Goal: Task Accomplishment & Management: Manage account settings

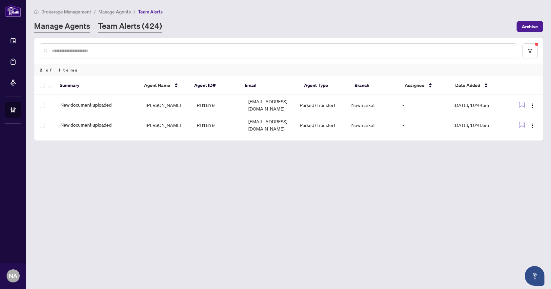
click at [86, 30] on link "Manage Agents" at bounding box center [62, 27] width 56 height 12
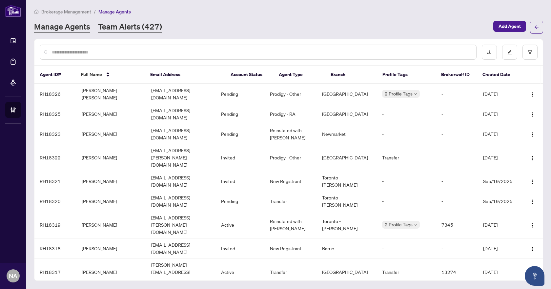
click at [121, 27] on link "Team Alerts (427)" at bounding box center [130, 27] width 64 height 12
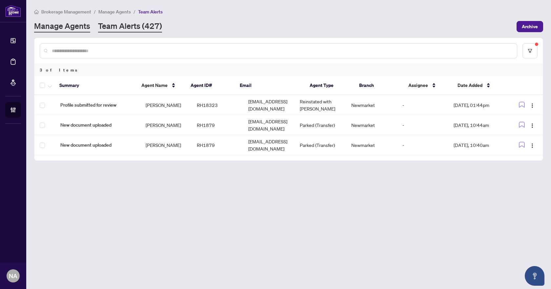
click at [80, 21] on link "Manage Agents" at bounding box center [62, 27] width 56 height 12
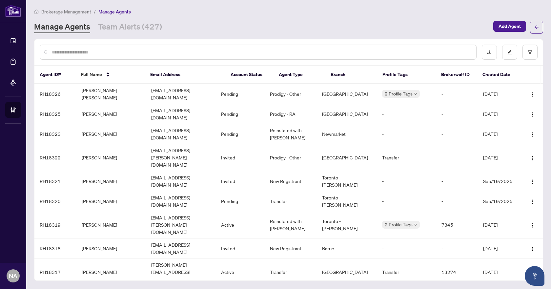
click at [82, 50] on input "text" at bounding box center [261, 52] width 419 height 7
paste input "*********"
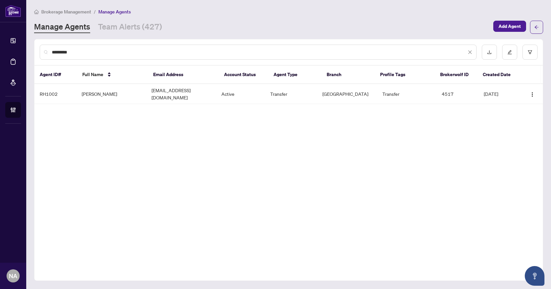
type input "*********"
click at [117, 27] on link "Team Alerts (427)" at bounding box center [130, 27] width 64 height 12
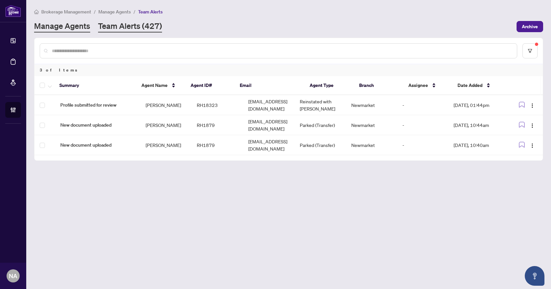
click at [69, 28] on link "Manage Agents" at bounding box center [62, 27] width 56 height 12
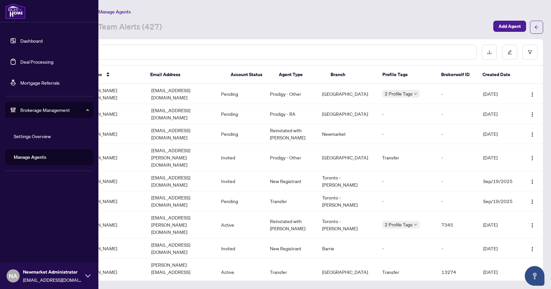
click at [26, 62] on link "Deal Processing" at bounding box center [36, 62] width 33 height 6
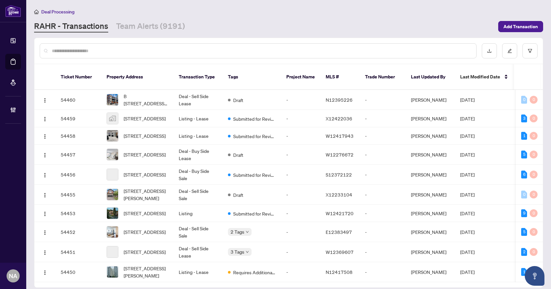
click at [132, 51] on input "text" at bounding box center [261, 50] width 419 height 7
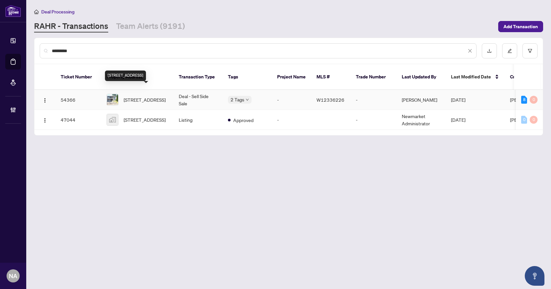
type input "*********"
click at [147, 96] on span "[STREET_ADDRESS]" at bounding box center [145, 99] width 42 height 7
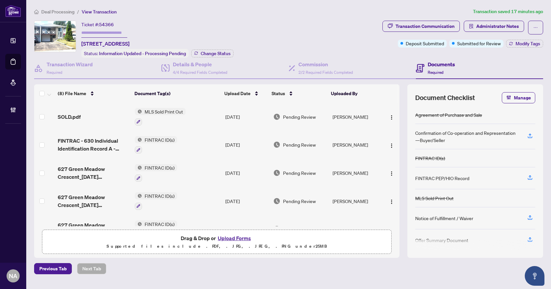
click at [65, 12] on span "Deal Processing" at bounding box center [57, 12] width 33 height 6
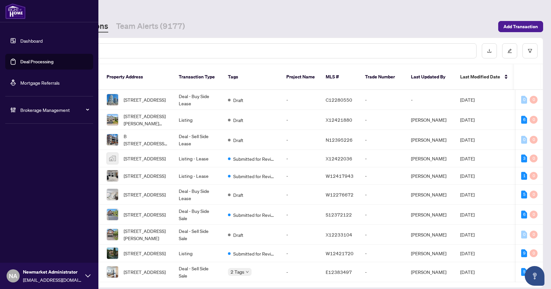
click at [21, 170] on div "Dashboard Deal Processing Mortgage Referrals Brokerage Management NA Newmarket …" at bounding box center [49, 144] width 98 height 289
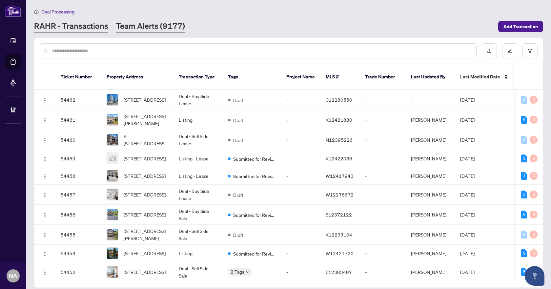
click at [143, 31] on link "Team Alerts (9177)" at bounding box center [150, 27] width 69 height 12
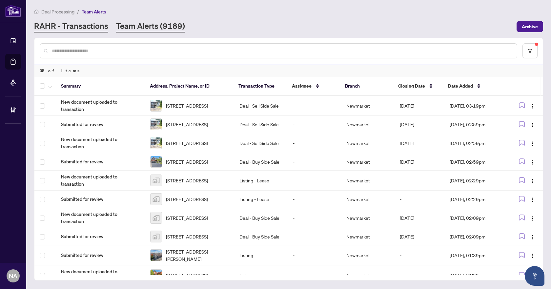
click at [64, 24] on link "RAHR - Transactions" at bounding box center [71, 27] width 74 height 12
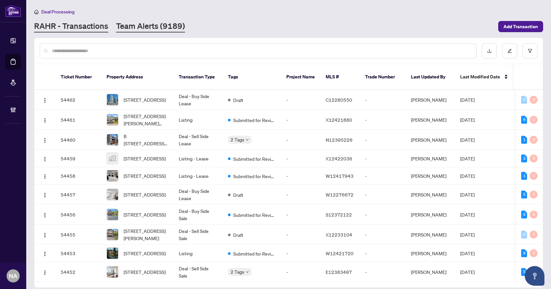
click at [144, 27] on link "Team Alerts (9189)" at bounding box center [150, 27] width 69 height 12
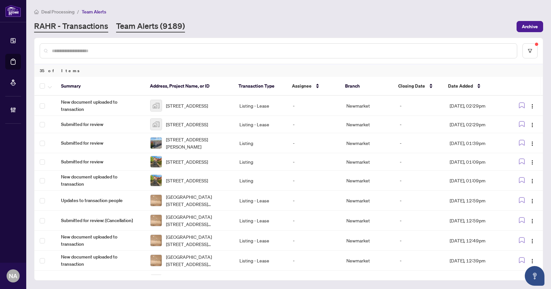
click at [87, 21] on link "RAHR - Transactions" at bounding box center [71, 27] width 74 height 12
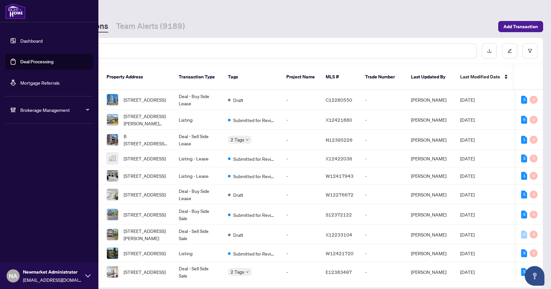
click at [24, 111] on span "Brokerage Management" at bounding box center [54, 109] width 68 height 7
click at [29, 155] on link "Manage Agents" at bounding box center [30, 157] width 32 height 6
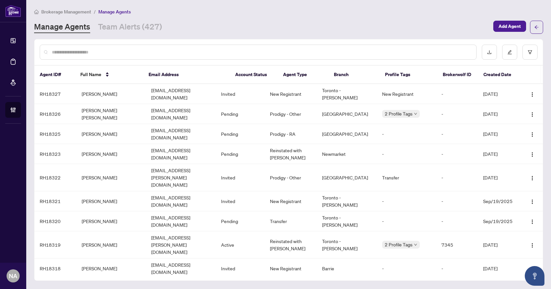
click at [78, 51] on input "text" at bounding box center [261, 52] width 419 height 7
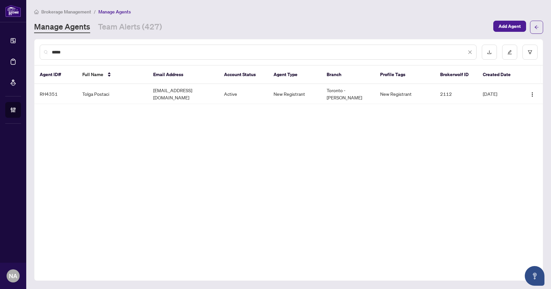
type input "*****"
click at [120, 25] on link "Team Alerts (427)" at bounding box center [130, 27] width 64 height 12
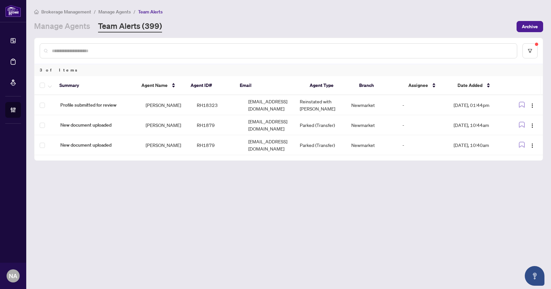
drag, startPoint x: 205, startPoint y: 201, endPoint x: 202, endPoint y: 194, distance: 8.1
click at [205, 201] on main "Brokerage Management / Manage Agents / Team Alerts Manage Agents Team Alerts (3…" at bounding box center [288, 144] width 524 height 289
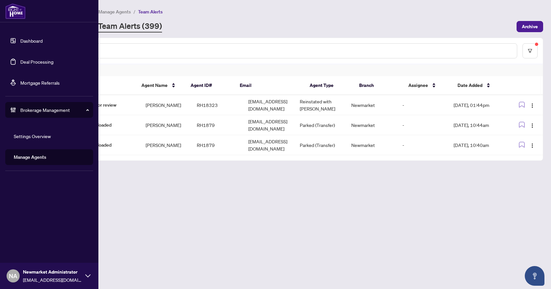
click at [38, 59] on link "Deal Processing" at bounding box center [36, 62] width 33 height 6
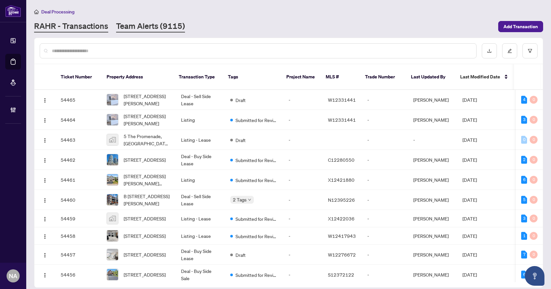
click at [138, 27] on link "Team Alerts (9115)" at bounding box center [150, 27] width 69 height 12
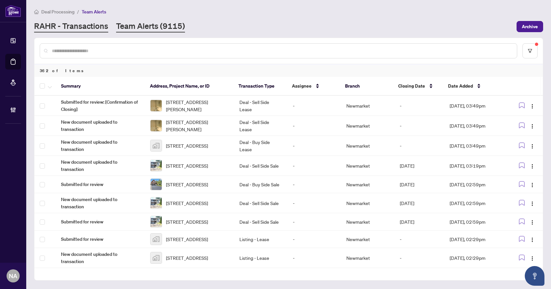
click at [72, 23] on link "RAHR - Transactions" at bounding box center [71, 27] width 74 height 12
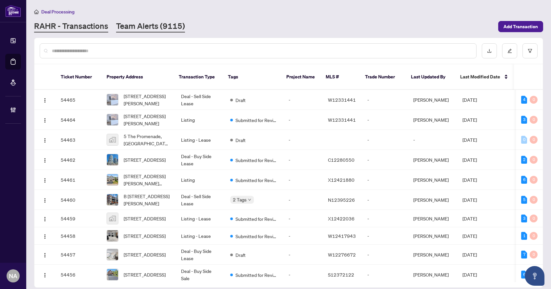
click at [143, 24] on link "Team Alerts (9115)" at bounding box center [150, 27] width 69 height 12
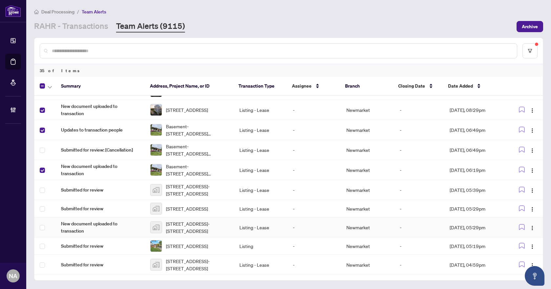
scroll to position [521, 0]
click at [39, 227] on td at bounding box center [44, 227] width 21 height 20
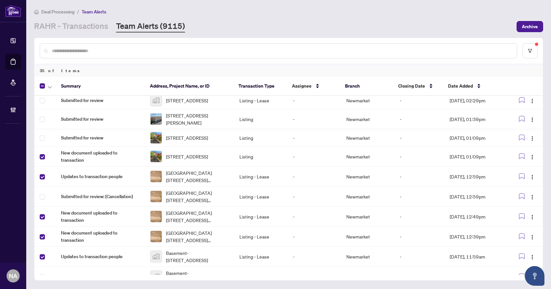
scroll to position [0, 0]
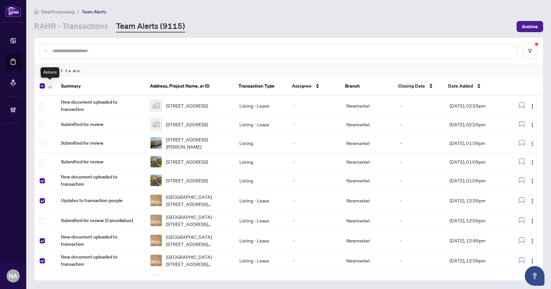
click at [50, 84] on span "button" at bounding box center [50, 85] width 4 height 7
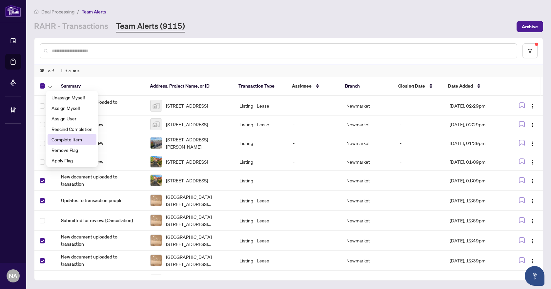
click at [70, 141] on span "Complete Item" at bounding box center [71, 139] width 41 height 7
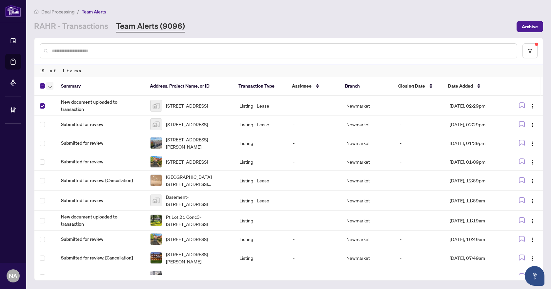
click at [49, 87] on icon "button" at bounding box center [50, 87] width 4 height 3
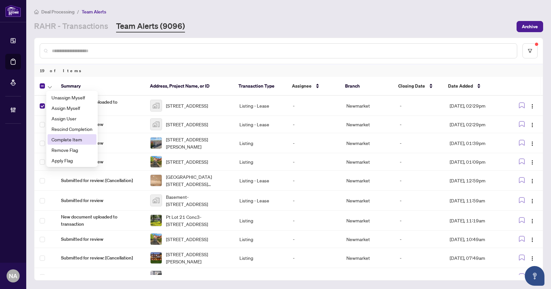
click at [61, 141] on span "Complete Item" at bounding box center [71, 139] width 41 height 7
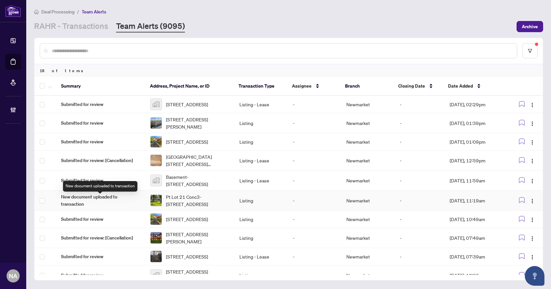
scroll to position [181, 0]
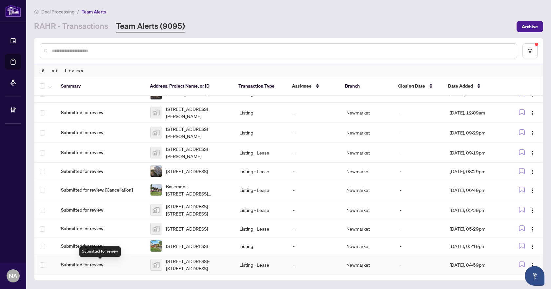
click at [90, 265] on span "Submitted for review" at bounding box center [100, 264] width 79 height 7
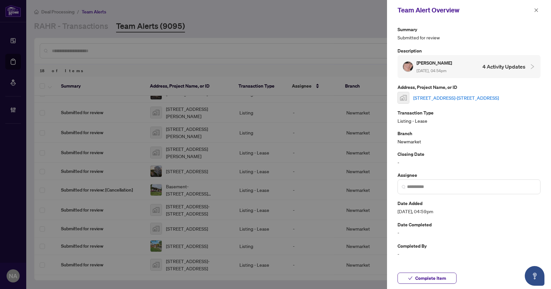
click at [441, 98] on link "[STREET_ADDRESS]-[STREET_ADDRESS]" at bounding box center [456, 97] width 86 height 7
click at [403, 275] on button "Complete Item" at bounding box center [426, 277] width 59 height 11
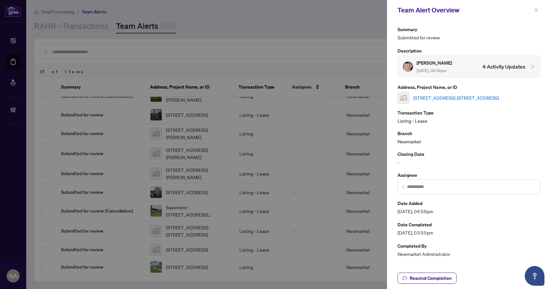
scroll to position [161, 0]
click at [537, 10] on icon "close" at bounding box center [536, 10] width 4 height 4
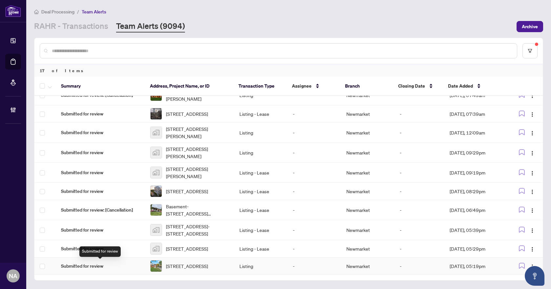
click at [94, 264] on span "Submitted for review" at bounding box center [100, 265] width 79 height 7
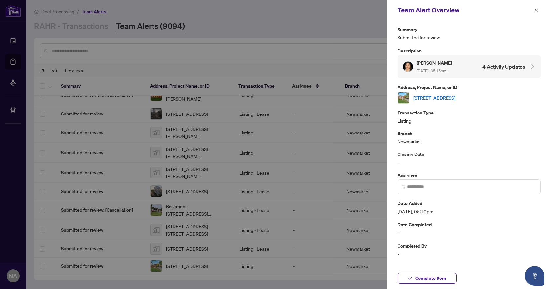
click at [436, 96] on link "[STREET_ADDRESS]" at bounding box center [434, 97] width 42 height 7
click at [418, 275] on span "Complete Item" at bounding box center [430, 278] width 31 height 10
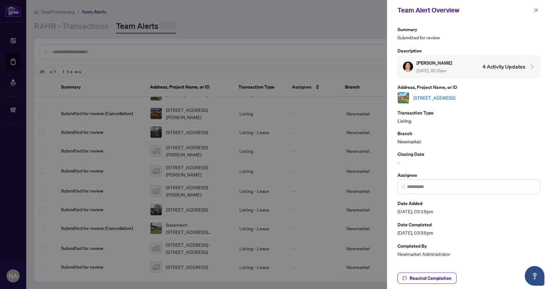
scroll to position [141, 0]
click at [537, 10] on icon "close" at bounding box center [536, 10] width 5 height 5
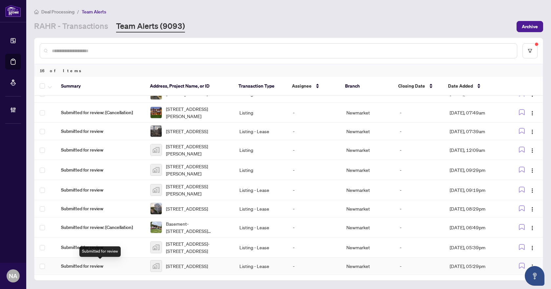
click at [83, 262] on span "Submitted for review" at bounding box center [100, 265] width 79 height 7
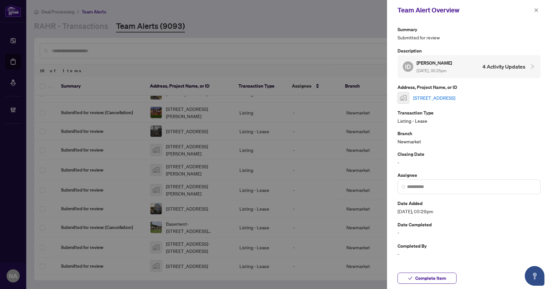
click at [427, 98] on link "[STREET_ADDRESS]" at bounding box center [434, 97] width 42 height 7
click at [409, 275] on span "button" at bounding box center [410, 278] width 5 height 10
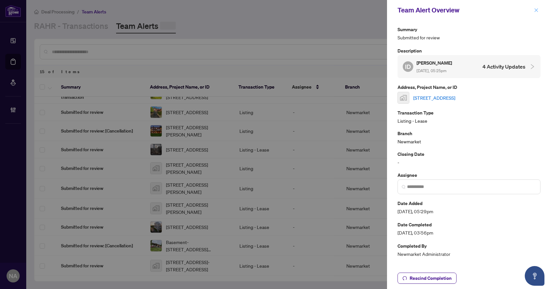
scroll to position [121, 0]
click at [535, 9] on icon "close" at bounding box center [536, 10] width 4 height 4
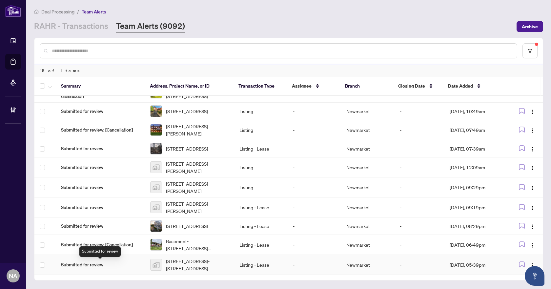
click at [75, 262] on span "Submitted for review" at bounding box center [100, 264] width 79 height 7
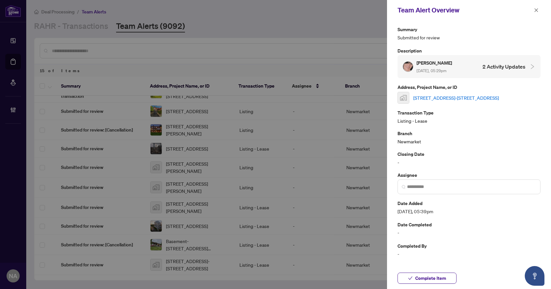
click at [446, 96] on link "[STREET_ADDRESS]-[STREET_ADDRESS]" at bounding box center [456, 97] width 86 height 7
click at [407, 279] on button "Complete Item" at bounding box center [426, 277] width 59 height 11
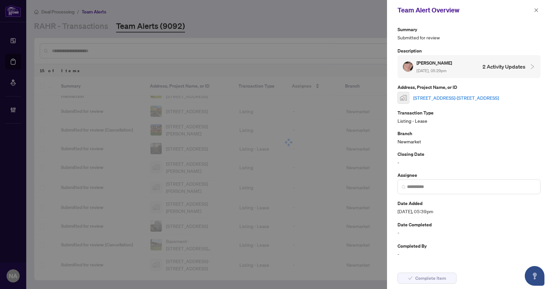
scroll to position [101, 0]
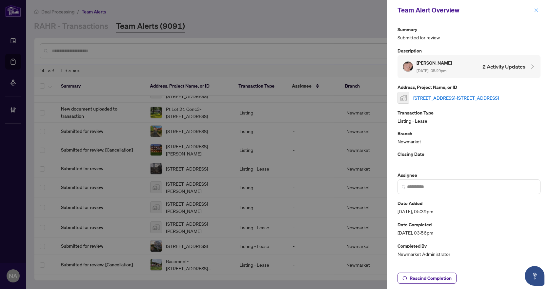
click at [532, 6] on div "Team Alert Overview" at bounding box center [469, 10] width 164 height 20
click at [535, 9] on icon "close" at bounding box center [536, 10] width 5 height 5
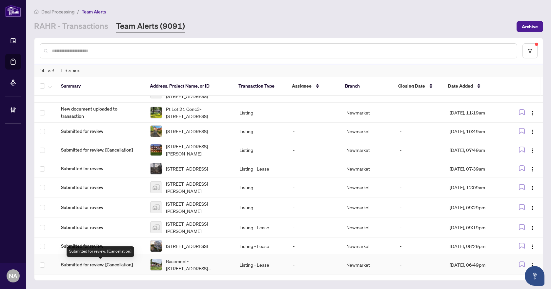
click at [92, 266] on span "Submitted for review: [Cancellation]" at bounding box center [100, 264] width 79 height 7
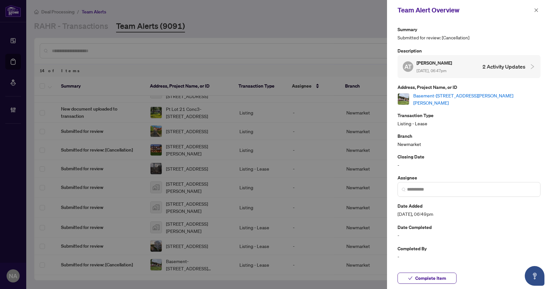
click at [453, 98] on link "Basement-[STREET_ADDRESS][PERSON_NAME][PERSON_NAME]" at bounding box center [476, 99] width 127 height 14
click at [440, 277] on span "Complete Item" at bounding box center [430, 278] width 31 height 10
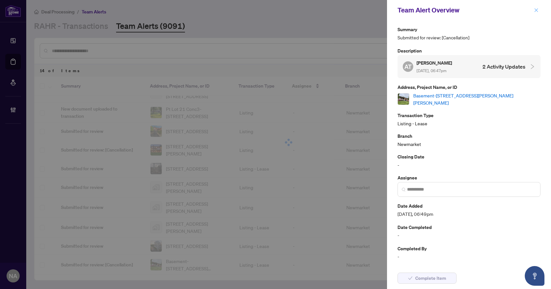
scroll to position [81, 0]
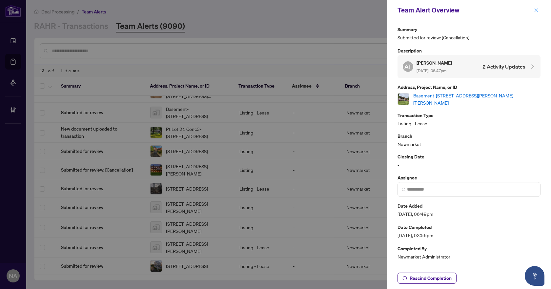
click at [536, 9] on icon "close" at bounding box center [536, 10] width 5 height 5
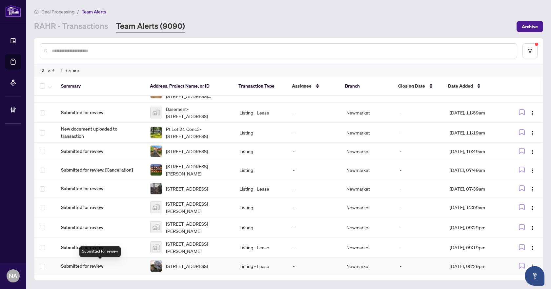
click at [92, 265] on span "Submitted for review" at bounding box center [100, 265] width 79 height 7
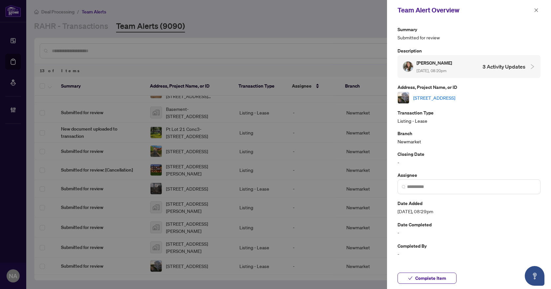
click at [436, 96] on link "[STREET_ADDRESS]" at bounding box center [434, 97] width 42 height 7
click at [417, 276] on span "Complete Item" at bounding box center [430, 278] width 31 height 10
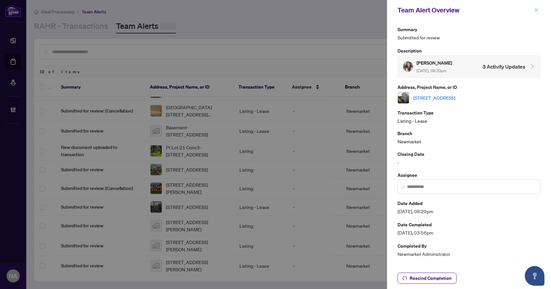
scroll to position [61, 0]
click at [536, 10] on icon "close" at bounding box center [536, 10] width 4 height 4
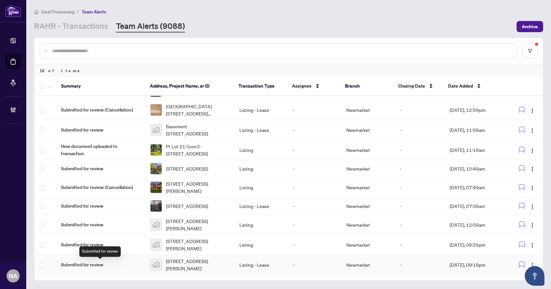
click at [95, 264] on span "Submitted for review" at bounding box center [100, 264] width 79 height 7
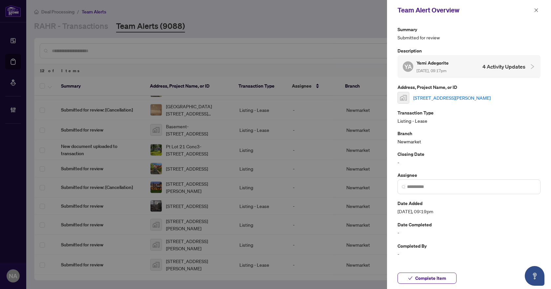
click at [441, 96] on link "[STREET_ADDRESS][PERSON_NAME]" at bounding box center [451, 97] width 77 height 7
click at [430, 278] on span "Complete Item" at bounding box center [430, 278] width 31 height 10
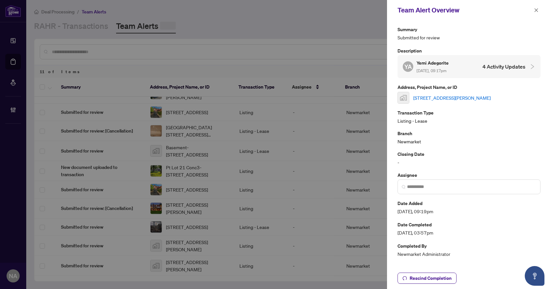
scroll to position [41, 0]
click at [536, 11] on icon "close" at bounding box center [536, 10] width 4 height 4
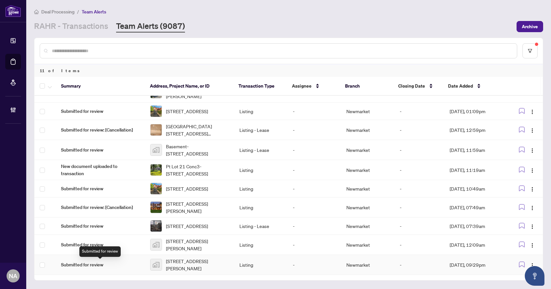
click at [83, 264] on span "Submitted for review" at bounding box center [100, 264] width 79 height 7
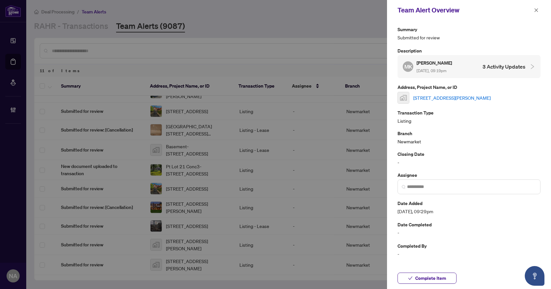
click at [451, 98] on link "[STREET_ADDRESS][PERSON_NAME]" at bounding box center [451, 97] width 77 height 7
click at [422, 283] on button "Complete Item" at bounding box center [426, 277] width 59 height 11
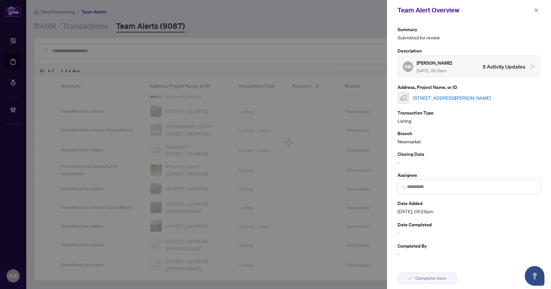
scroll to position [21, 0]
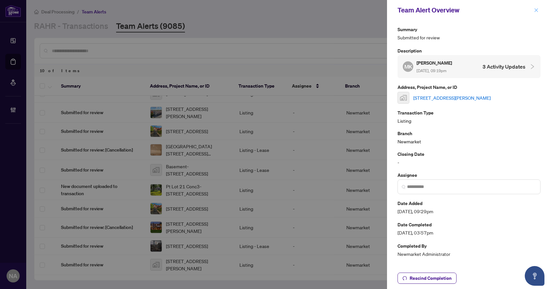
click at [534, 10] on icon "close" at bounding box center [536, 10] width 5 height 5
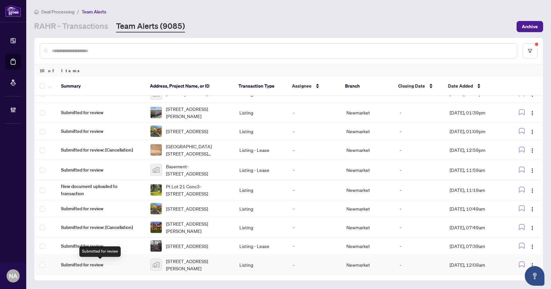
click at [96, 264] on span "Submitted for review" at bounding box center [100, 264] width 79 height 7
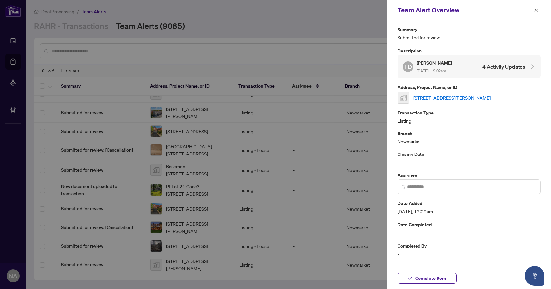
click at [465, 98] on link "[STREET_ADDRESS][PERSON_NAME]" at bounding box center [451, 97] width 77 height 7
click at [421, 278] on span "Complete Item" at bounding box center [430, 278] width 31 height 10
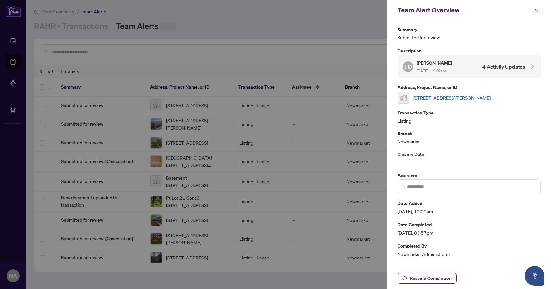
scroll to position [1, 0]
click at [535, 9] on icon "close" at bounding box center [536, 10] width 4 height 4
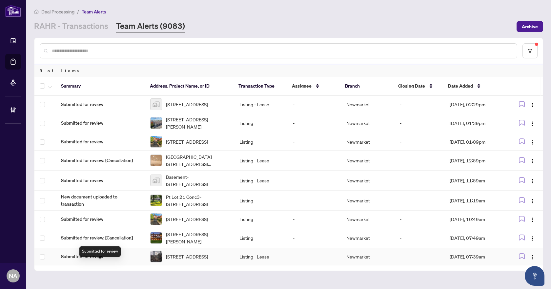
click at [83, 260] on span "Submitted for review" at bounding box center [100, 256] width 79 height 7
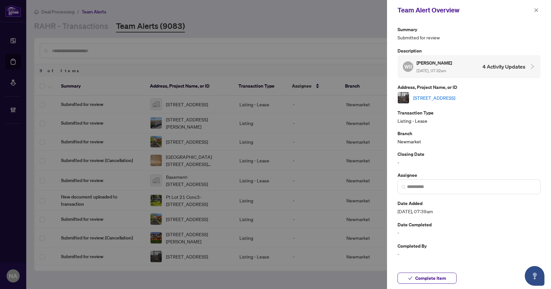
click at [450, 96] on link "[STREET_ADDRESS]" at bounding box center [434, 97] width 42 height 7
click at [418, 277] on span "Complete Item" at bounding box center [430, 278] width 31 height 10
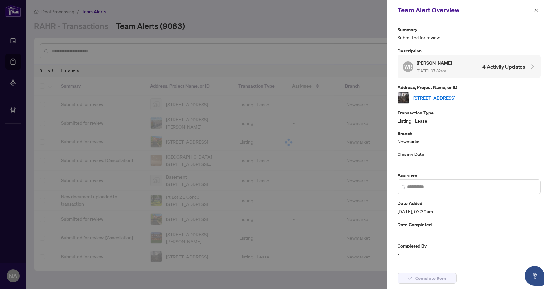
scroll to position [0, 0]
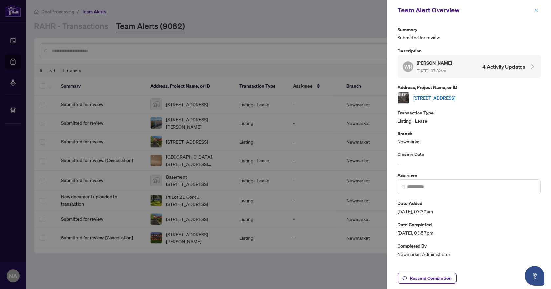
click at [534, 12] on icon "close" at bounding box center [536, 10] width 4 height 4
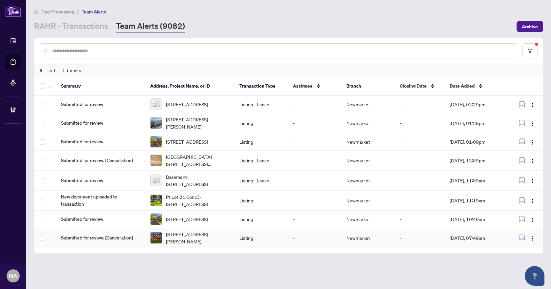
click at [81, 241] on span "Submitted for review: [Cancellation]" at bounding box center [100, 237] width 79 height 7
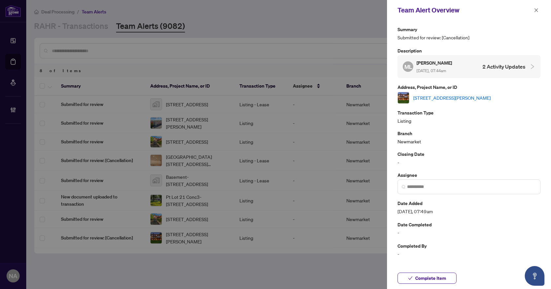
click at [454, 98] on link "[STREET_ADDRESS][PERSON_NAME]" at bounding box center [451, 97] width 77 height 7
click at [431, 279] on span "Complete Item" at bounding box center [430, 278] width 31 height 10
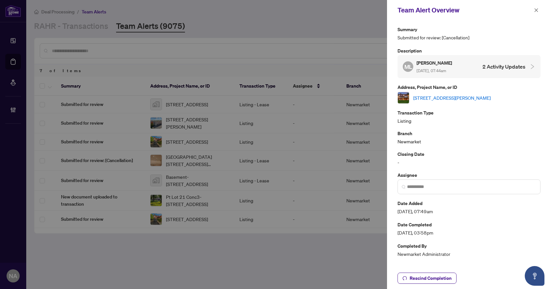
click at [534, 10] on icon "close" at bounding box center [536, 10] width 5 height 5
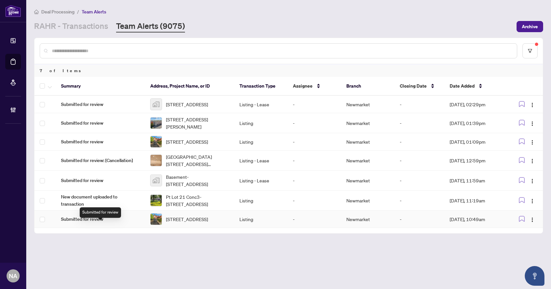
click at [79, 223] on span "Submitted for review" at bounding box center [100, 218] width 79 height 7
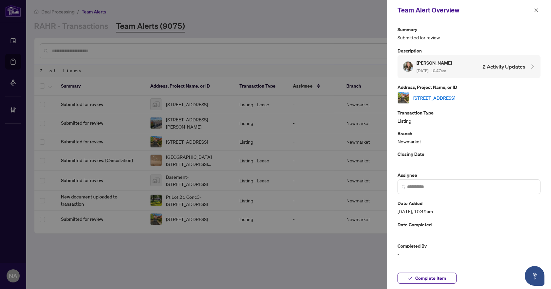
click at [448, 99] on link "[STREET_ADDRESS]" at bounding box center [434, 97] width 42 height 7
click at [435, 274] on span "Complete Item" at bounding box center [430, 278] width 31 height 10
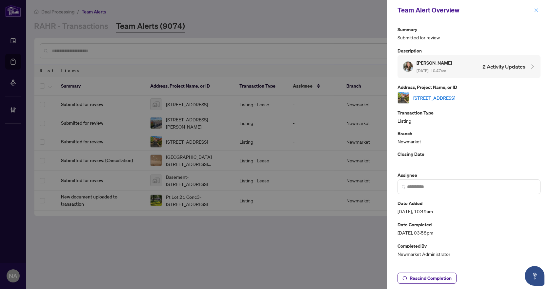
click at [534, 10] on icon "close" at bounding box center [536, 10] width 5 height 5
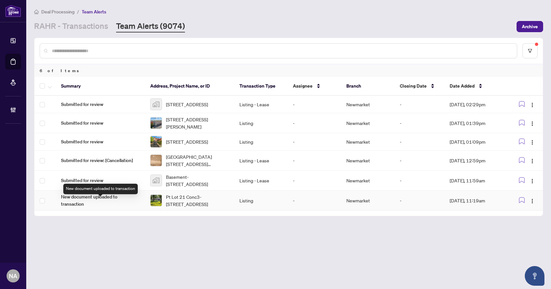
click at [90, 205] on span "New document uploaded to transaction" at bounding box center [100, 200] width 79 height 14
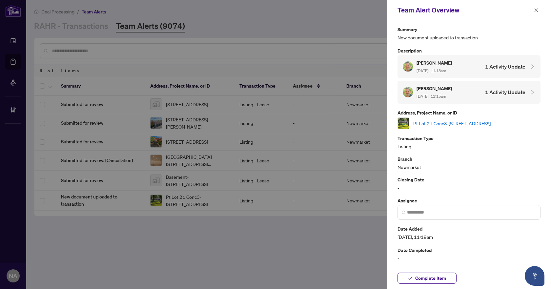
click at [437, 122] on link "Pt Lot 21 Conc3-[STREET_ADDRESS]" at bounding box center [451, 123] width 77 height 7
click at [429, 276] on span "Complete Item" at bounding box center [430, 278] width 31 height 10
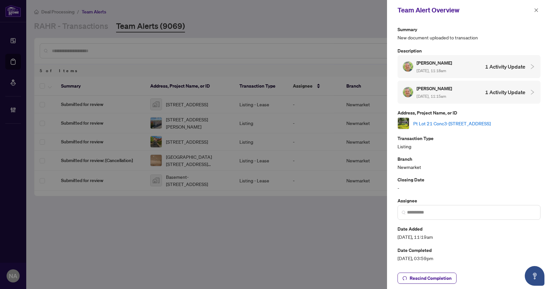
drag, startPoint x: 536, startPoint y: 10, endPoint x: 532, endPoint y: 14, distance: 5.3
click at [536, 10] on icon "close" at bounding box center [536, 10] width 4 height 4
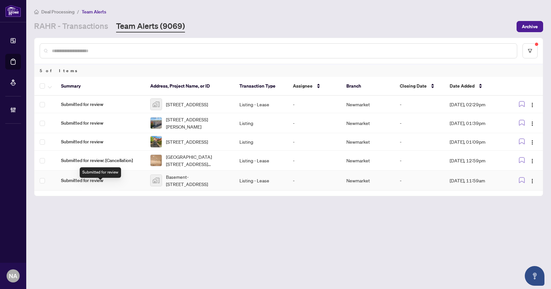
click at [78, 184] on span "Submitted for review" at bounding box center [100, 180] width 79 height 7
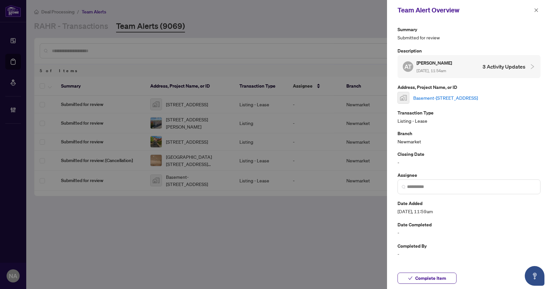
click at [458, 97] on link "Basement-[STREET_ADDRESS]" at bounding box center [445, 97] width 65 height 7
click at [425, 276] on span "Complete Item" at bounding box center [430, 278] width 31 height 10
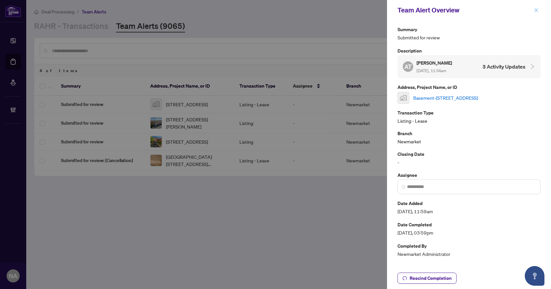
click at [537, 12] on icon "close" at bounding box center [536, 10] width 5 height 5
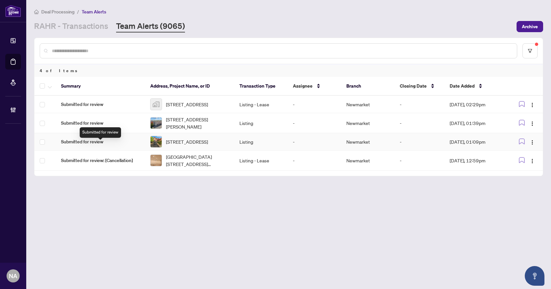
click at [90, 142] on span "Submitted for review" at bounding box center [100, 141] width 79 height 7
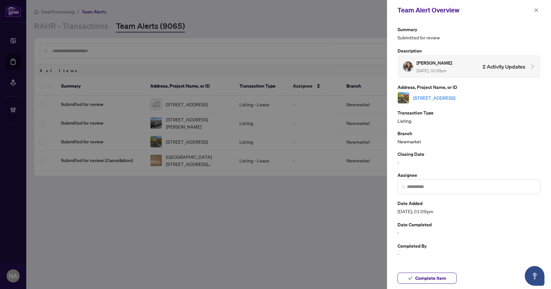
click at [435, 98] on link "[STREET_ADDRESS]" at bounding box center [434, 97] width 42 height 7
click at [422, 279] on span "Complete Item" at bounding box center [430, 278] width 31 height 10
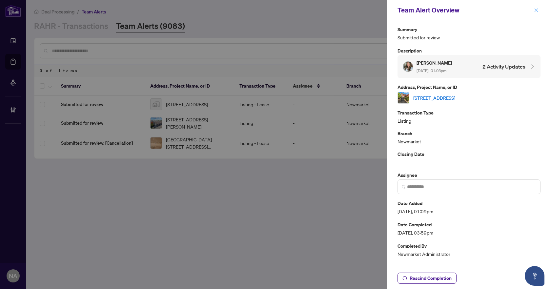
click at [538, 10] on icon "close" at bounding box center [536, 10] width 5 height 5
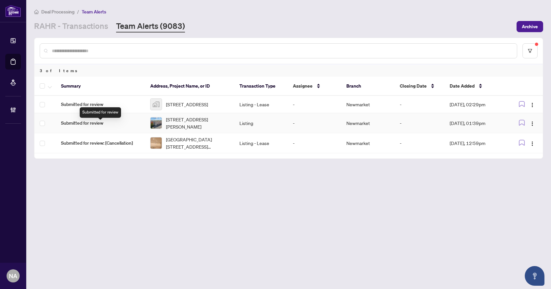
click at [96, 127] on span "Submitted for review" at bounding box center [100, 122] width 79 height 7
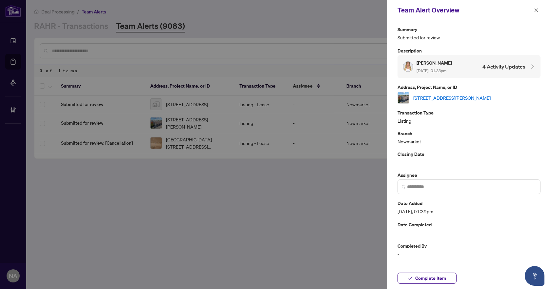
click at [449, 96] on link "[STREET_ADDRESS][PERSON_NAME]" at bounding box center [451, 97] width 77 height 7
click at [426, 277] on span "Complete Item" at bounding box center [430, 278] width 31 height 10
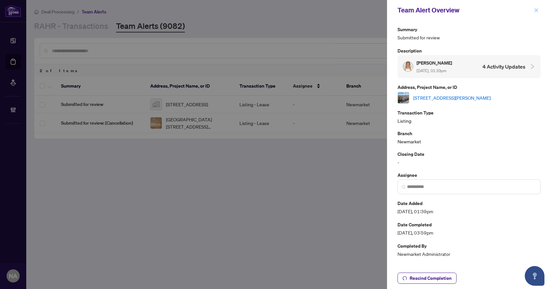
click at [535, 12] on icon "close" at bounding box center [536, 10] width 5 height 5
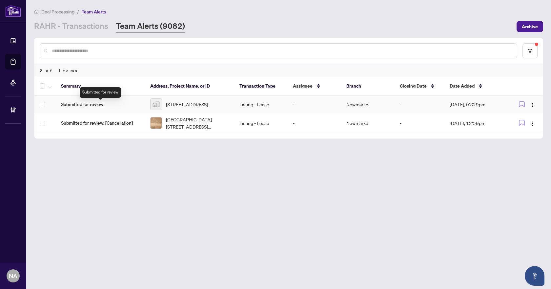
click at [77, 104] on span "Submitted for review" at bounding box center [100, 104] width 79 height 7
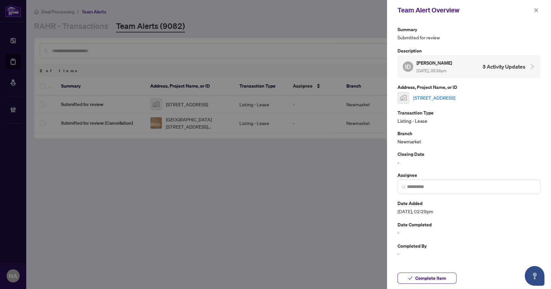
click at [431, 97] on link "[STREET_ADDRESS]" at bounding box center [434, 97] width 42 height 7
click at [442, 279] on span "Complete Item" at bounding box center [430, 278] width 31 height 10
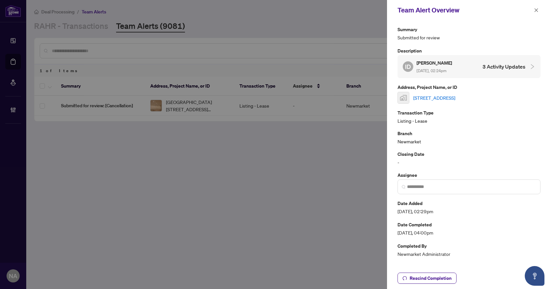
drag, startPoint x: 534, startPoint y: 12, endPoint x: 471, endPoint y: 35, distance: 67.6
click at [534, 12] on icon "close" at bounding box center [536, 10] width 4 height 4
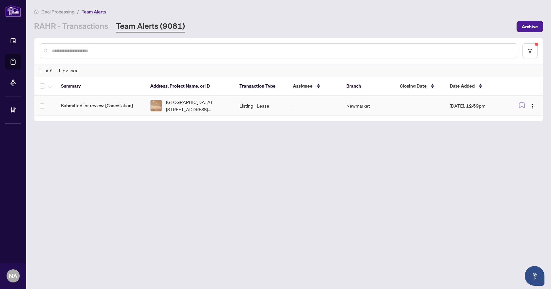
click at [83, 105] on span "Submitted for review: [Cancellation]" at bounding box center [100, 105] width 79 height 7
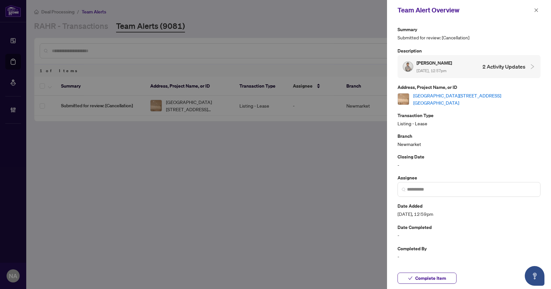
click at [464, 102] on link "[GEOGRAPHIC_DATA][STREET_ADDRESS][GEOGRAPHIC_DATA]" at bounding box center [476, 99] width 127 height 14
click at [534, 8] on icon "close" at bounding box center [536, 10] width 5 height 5
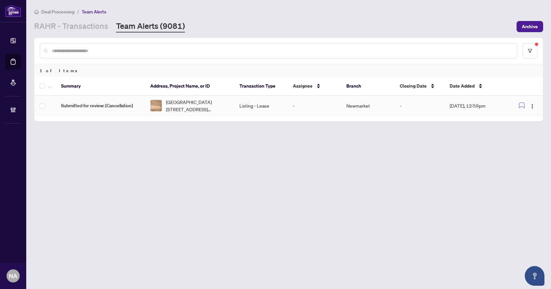
click at [100, 109] on td "Submitted for review: [Cancellation]" at bounding box center [100, 106] width 89 height 20
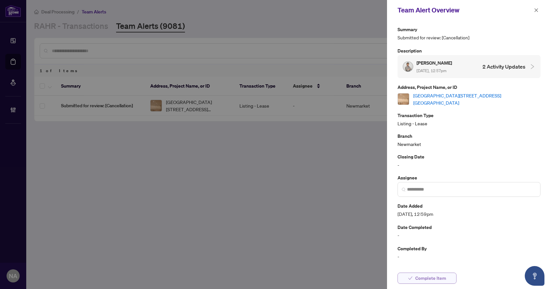
click at [424, 277] on span "Complete Item" at bounding box center [430, 278] width 31 height 10
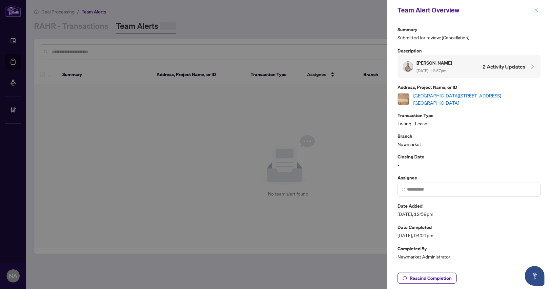
click at [537, 10] on icon "close" at bounding box center [536, 10] width 4 height 4
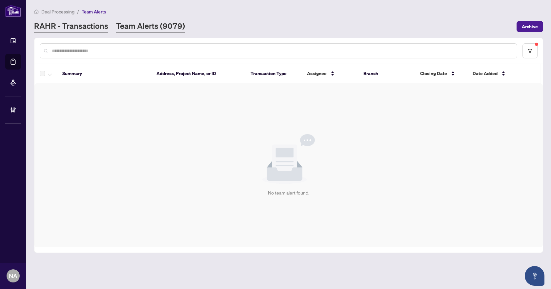
click at [90, 29] on link "RAHR - Transactions" at bounding box center [71, 27] width 74 height 12
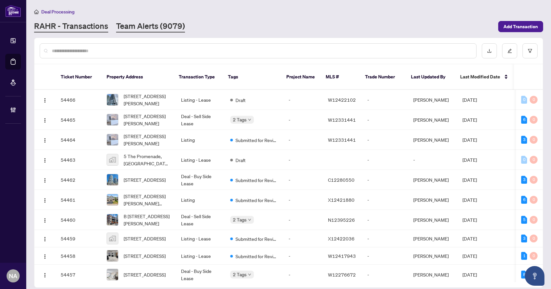
click at [149, 25] on link "Team Alerts (9079)" at bounding box center [150, 27] width 69 height 12
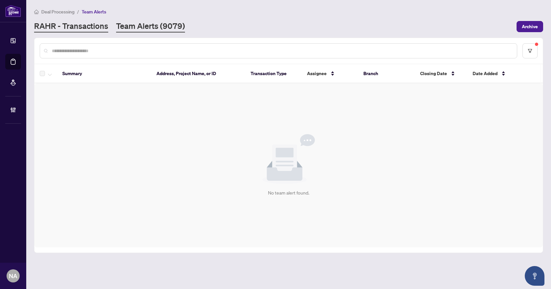
click at [84, 31] on link "RAHR - Transactions" at bounding box center [71, 27] width 74 height 12
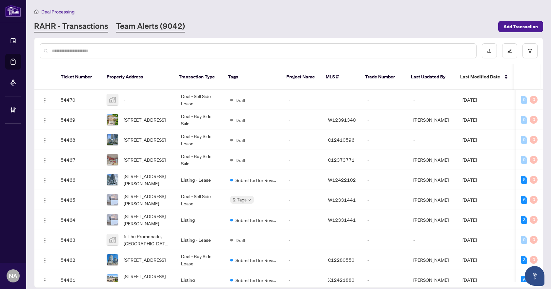
click at [155, 31] on link "Team Alerts (9042)" at bounding box center [150, 27] width 69 height 12
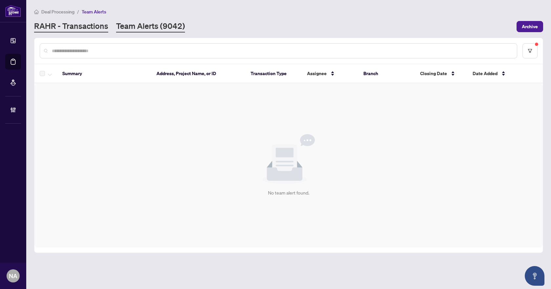
click at [76, 29] on link "RAHR - Transactions" at bounding box center [71, 27] width 74 height 12
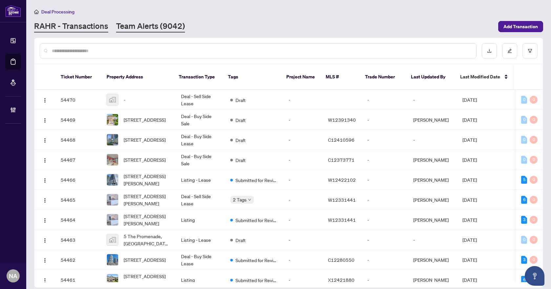
click at [138, 21] on link "Team Alerts (9042)" at bounding box center [150, 27] width 69 height 12
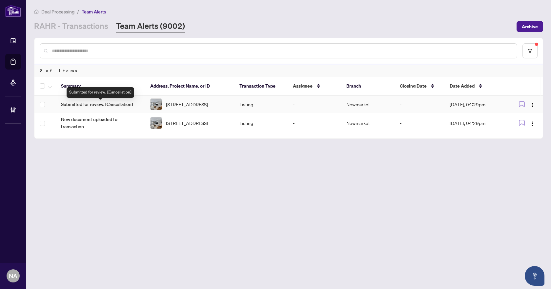
click at [102, 103] on span "Submitted for review: [Cancellation]" at bounding box center [100, 104] width 79 height 7
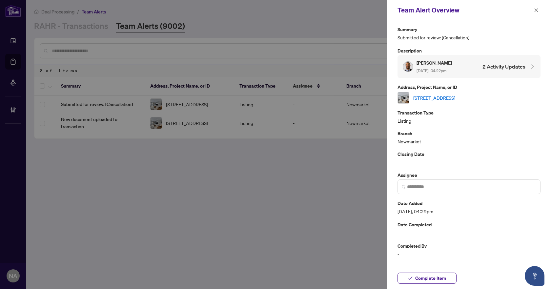
click at [450, 97] on link "[STREET_ADDRESS]" at bounding box center [434, 97] width 42 height 7
click at [539, 9] on button "button" at bounding box center [536, 10] width 9 height 8
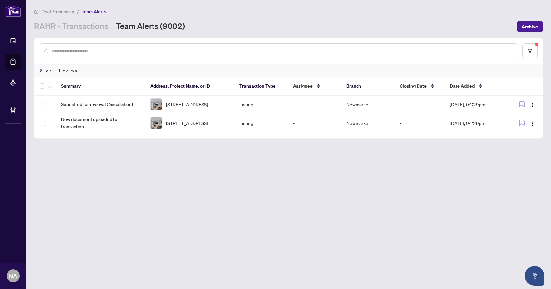
click at [39, 84] on th at bounding box center [44, 86] width 21 height 19
click at [48, 85] on span "button" at bounding box center [50, 85] width 4 height 7
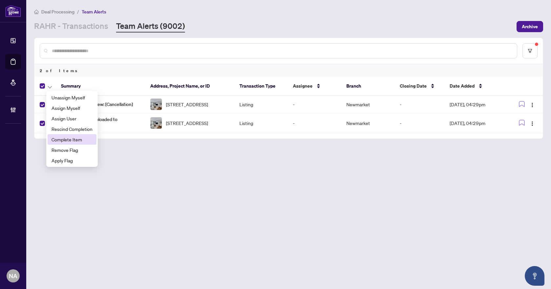
click at [69, 142] on span "Complete Item" at bounding box center [71, 139] width 41 height 7
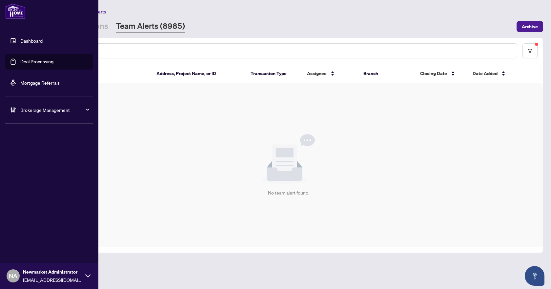
click at [17, 106] on div "Brokerage Management" at bounding box center [49, 110] width 88 height 16
click at [29, 156] on link "Manage Agents" at bounding box center [30, 157] width 32 height 6
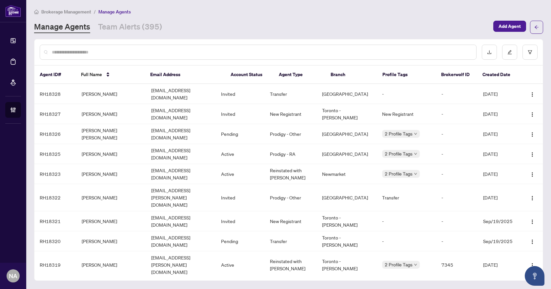
click at [141, 50] on input "text" at bounding box center [261, 52] width 419 height 7
paste input "**********"
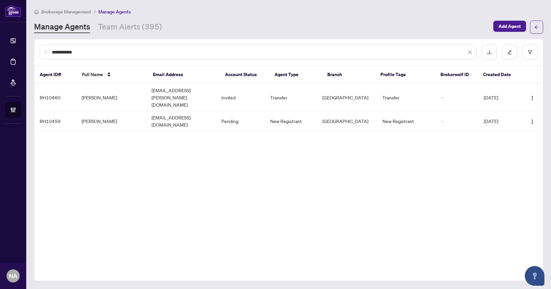
type input "**********"
click at [123, 25] on link "Team Alerts (395)" at bounding box center [130, 27] width 64 height 12
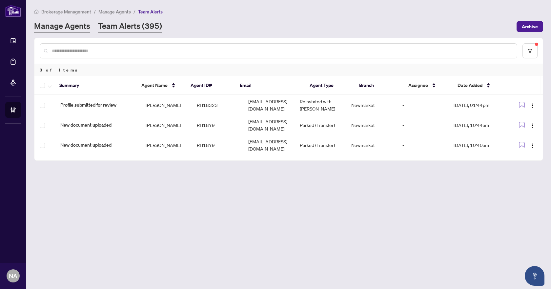
click at [71, 26] on link "Manage Agents" at bounding box center [62, 27] width 56 height 12
